Goal: Task Accomplishment & Management: Use online tool/utility

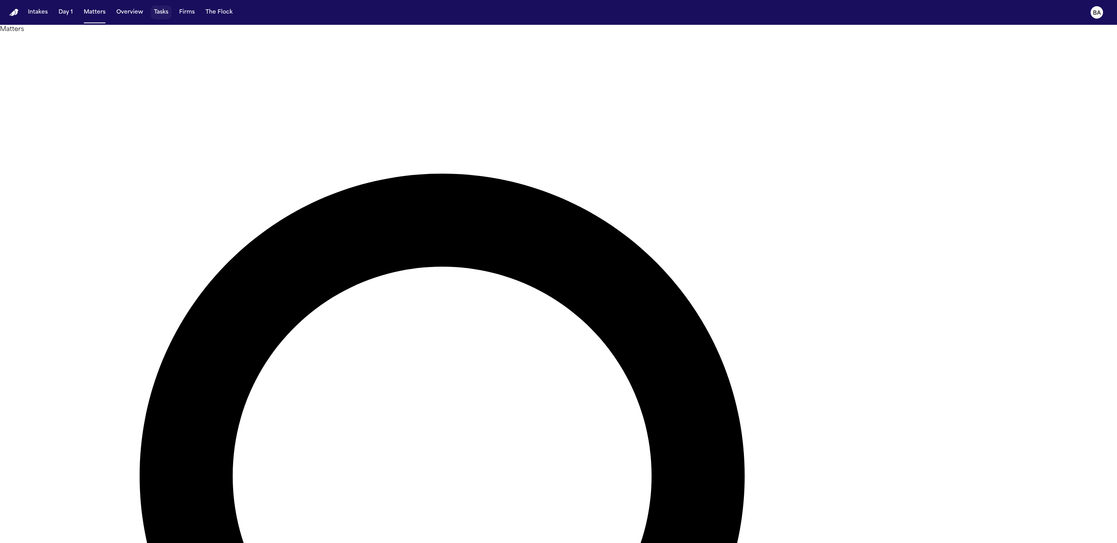
click at [157, 12] on button "Tasks" at bounding box center [161, 12] width 21 height 14
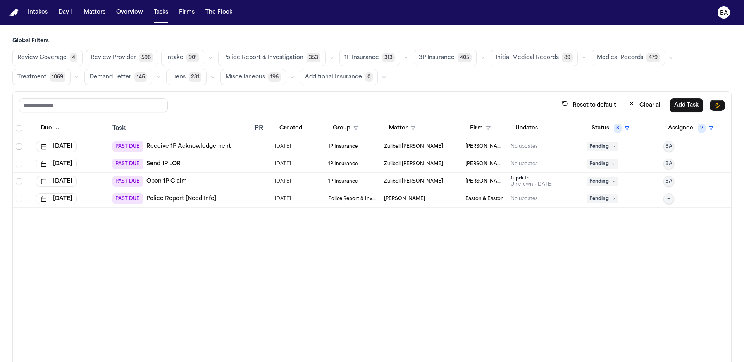
click at [30, 57] on span "Review Coverage" at bounding box center [41, 58] width 49 height 8
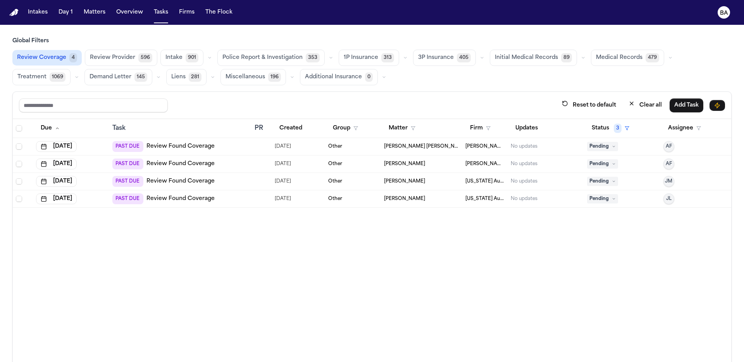
click at [403, 59] on icon "button" at bounding box center [405, 57] width 5 height 5
click at [376, 79] on button "Open Claim 17" at bounding box center [377, 77] width 77 height 16
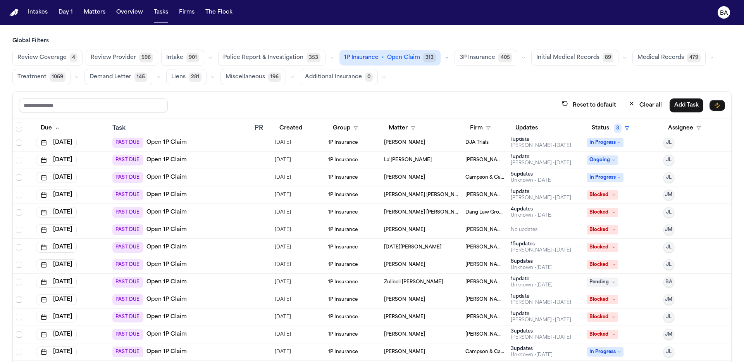
scroll to position [46, 0]
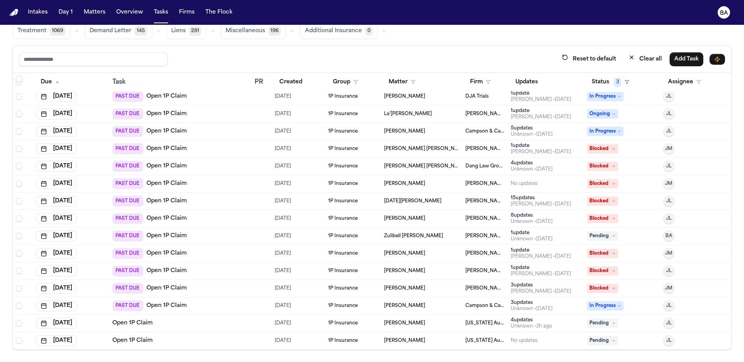
click at [219, 302] on div "PAST DUE Open 1P Claim" at bounding box center [180, 305] width 136 height 11
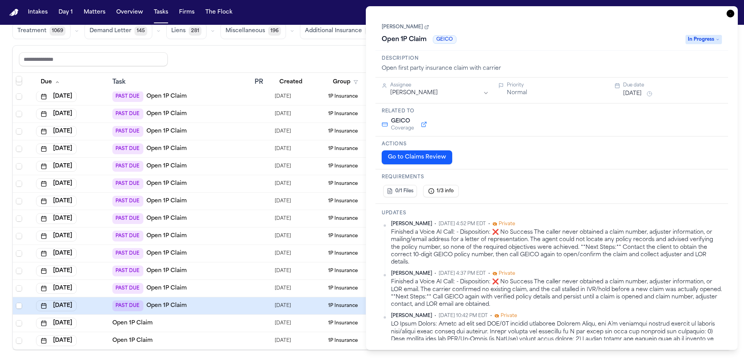
click at [422, 126] on button at bounding box center [424, 124] width 14 height 9
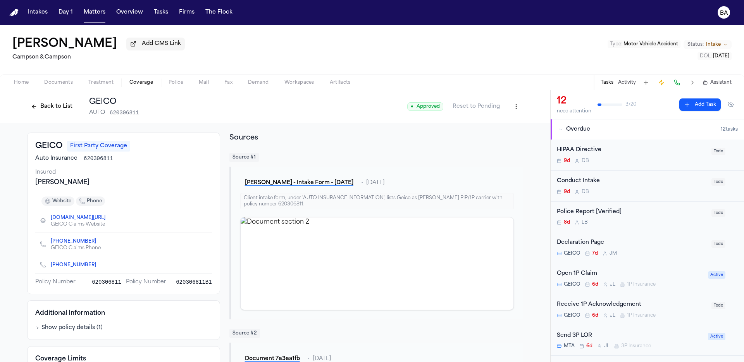
click at [31, 109] on button "Back to List" at bounding box center [51, 106] width 49 height 12
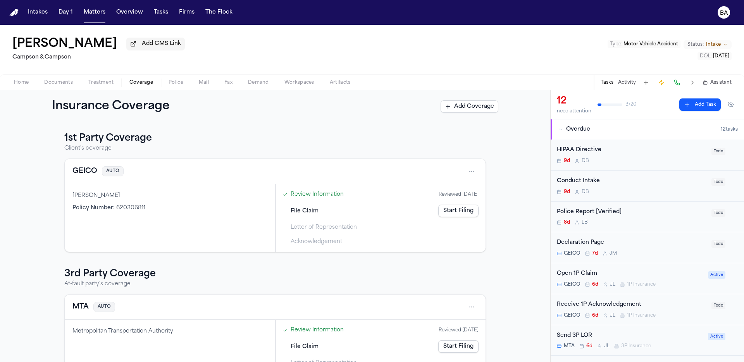
click at [316, 196] on link "Review Information" at bounding box center [317, 194] width 53 height 8
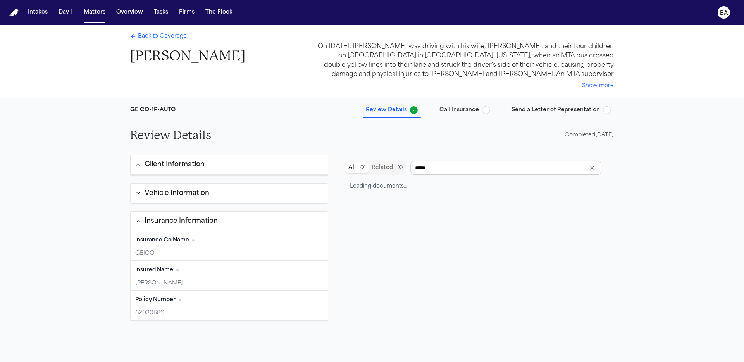
type input "**********"
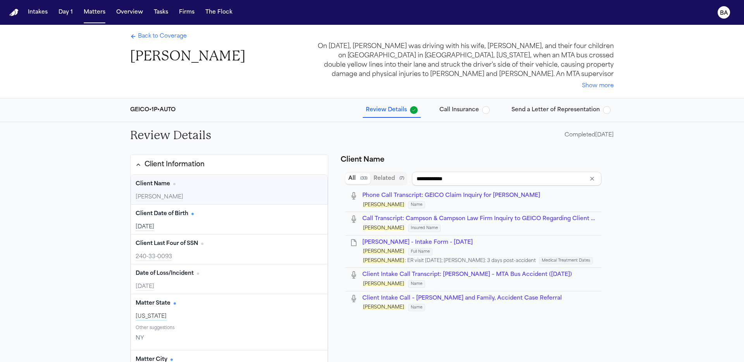
click at [397, 107] on span "Review Details" at bounding box center [386, 110] width 41 height 8
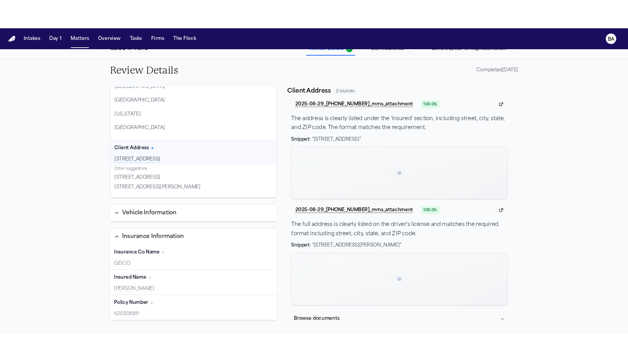
scroll to position [94, 0]
